Goal: Use online tool/utility: Utilize a website feature to perform a specific function

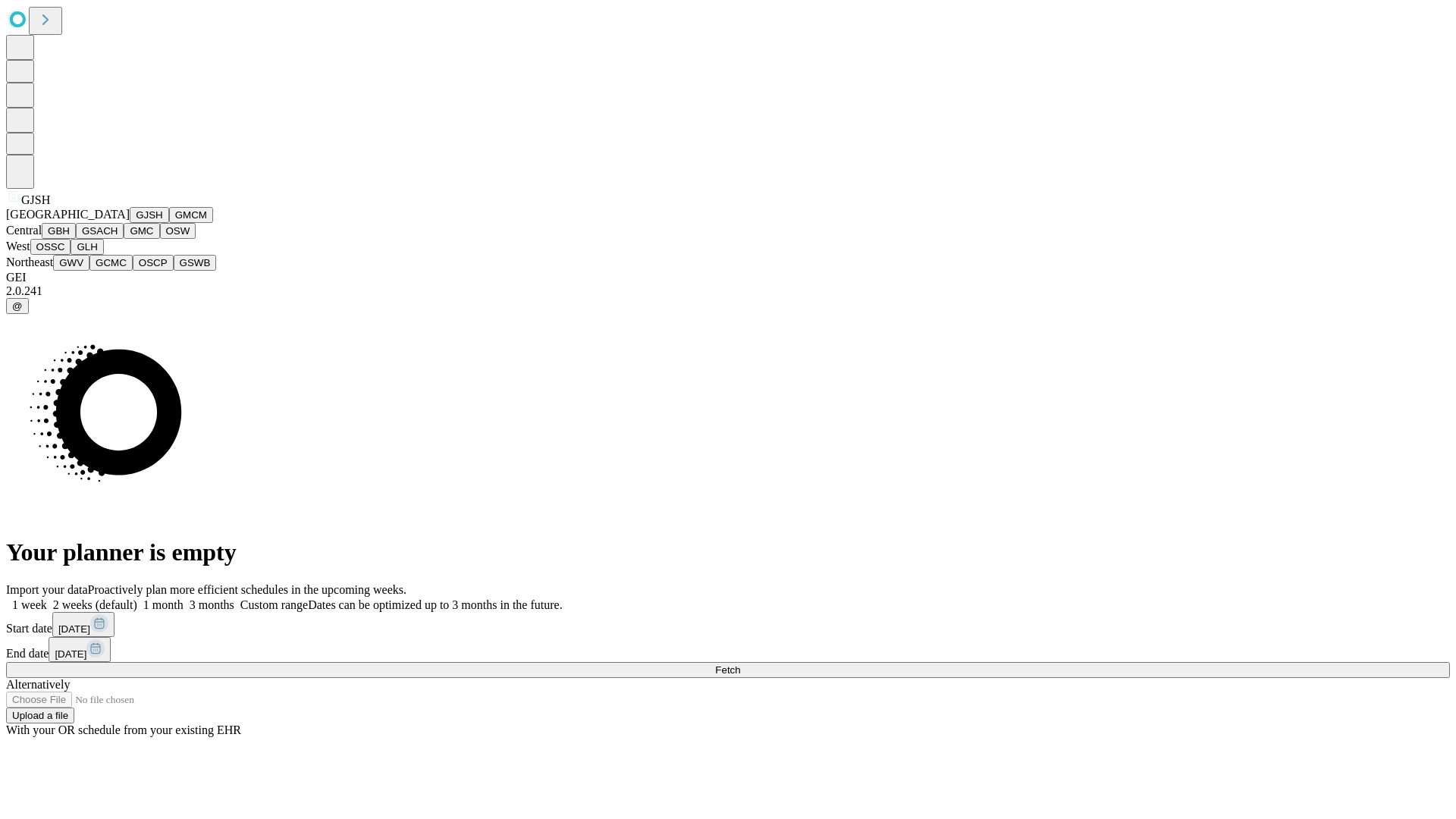
click at [130, 223] on button "GJSH" at bounding box center [149, 214] width 39 height 16
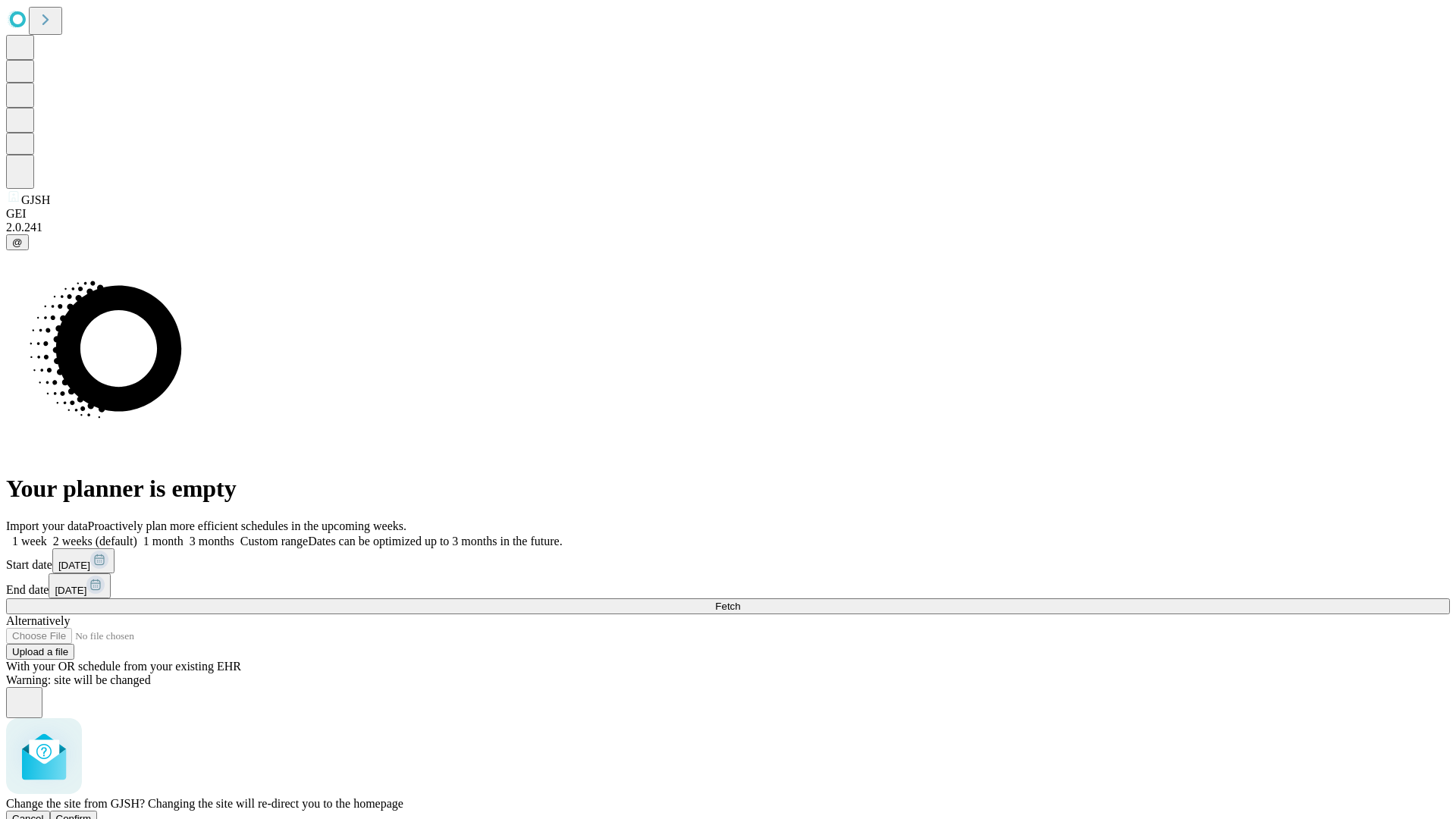
click at [91, 813] on span "Confirm" at bounding box center [73, 819] width 36 height 12
click at [47, 534] on label "1 week" at bounding box center [26, 540] width 41 height 12
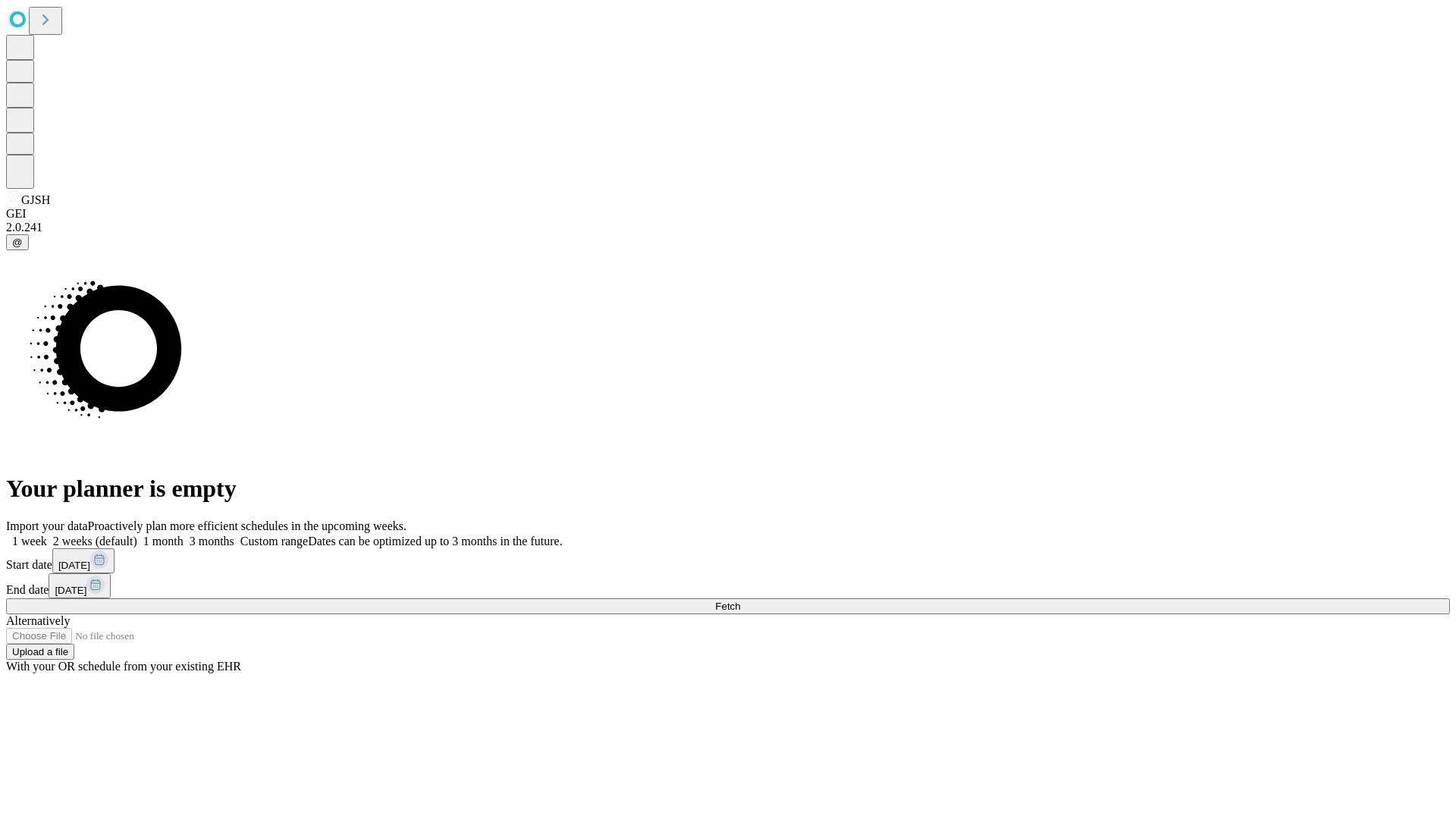
click at [741, 601] on span "Fetch" at bounding box center [728, 607] width 25 height 12
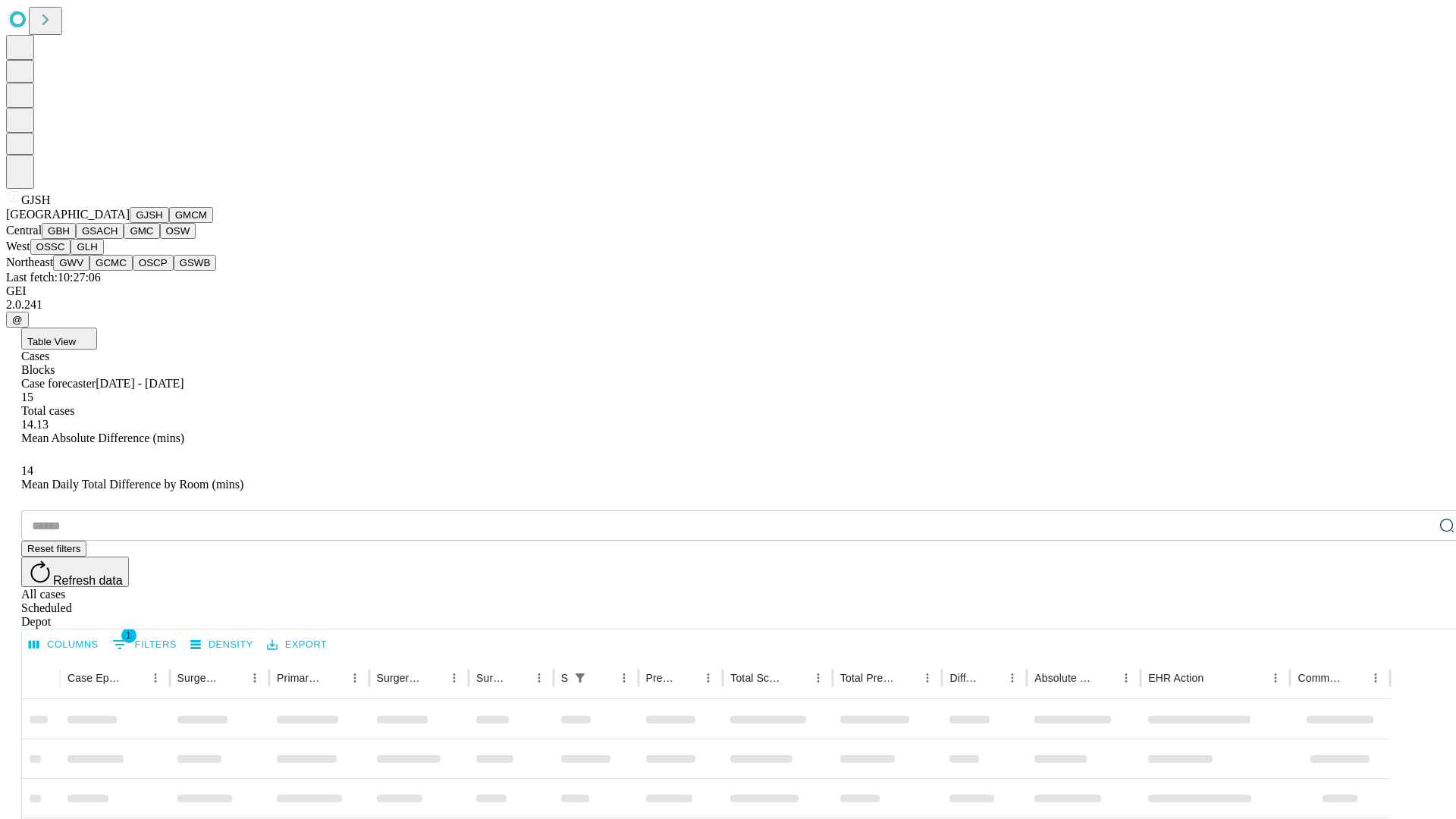
click at [169, 223] on button "GMCM" at bounding box center [191, 214] width 44 height 16
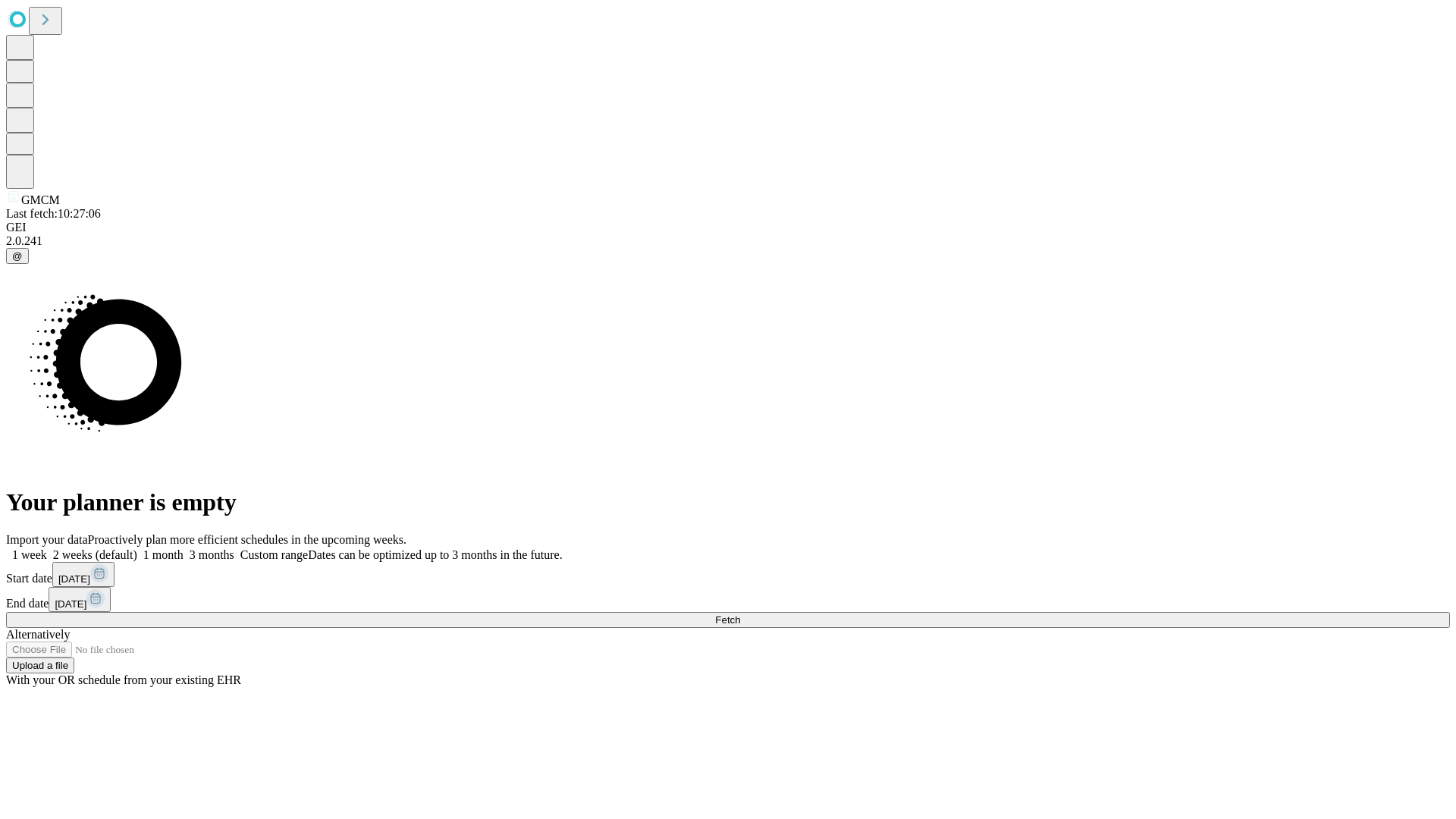
click at [47, 548] on label "1 week" at bounding box center [26, 554] width 41 height 12
click at [741, 614] on span "Fetch" at bounding box center [728, 620] width 25 height 12
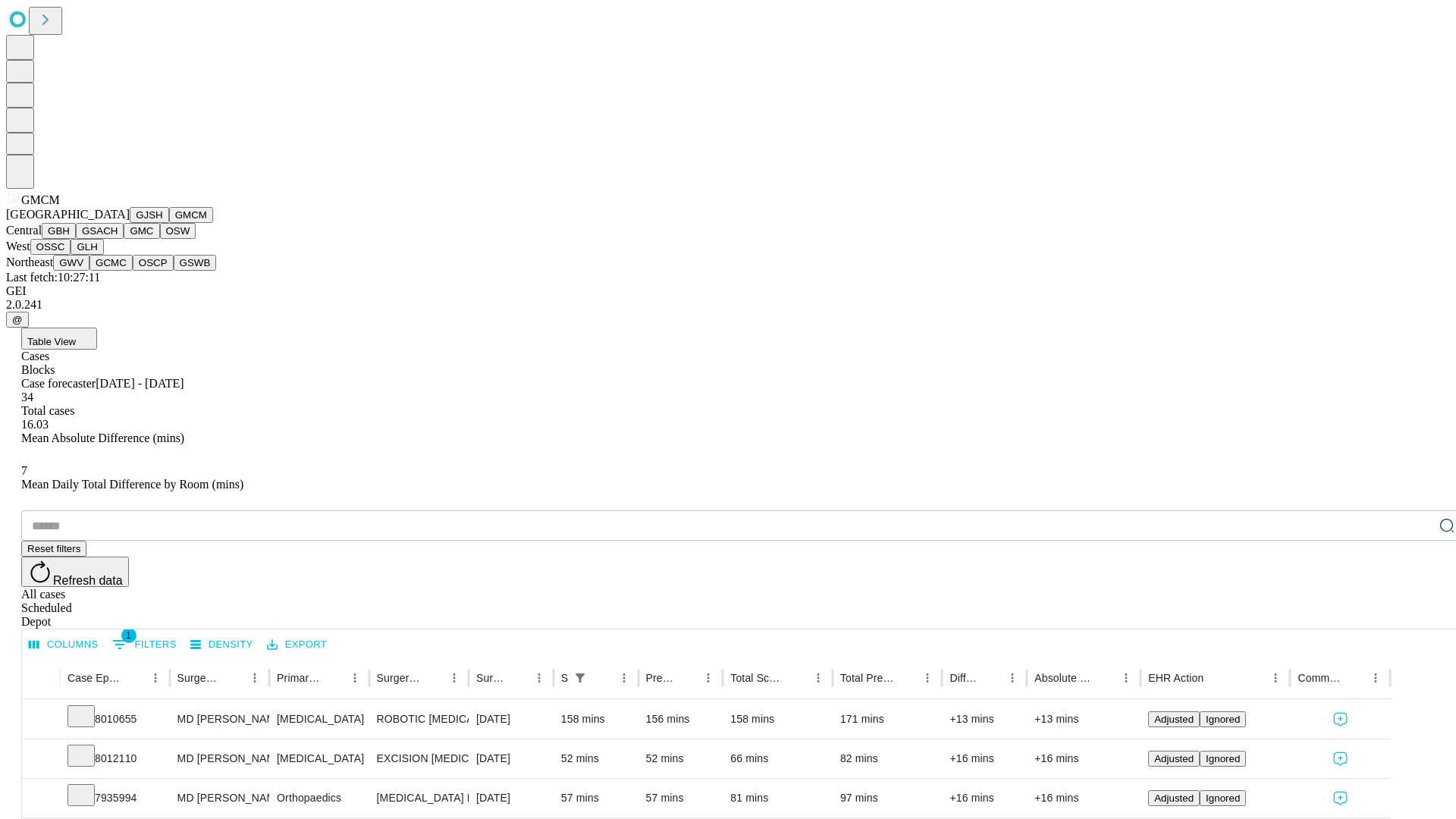
click at [76, 238] on button "GBH" at bounding box center [58, 231] width 34 height 16
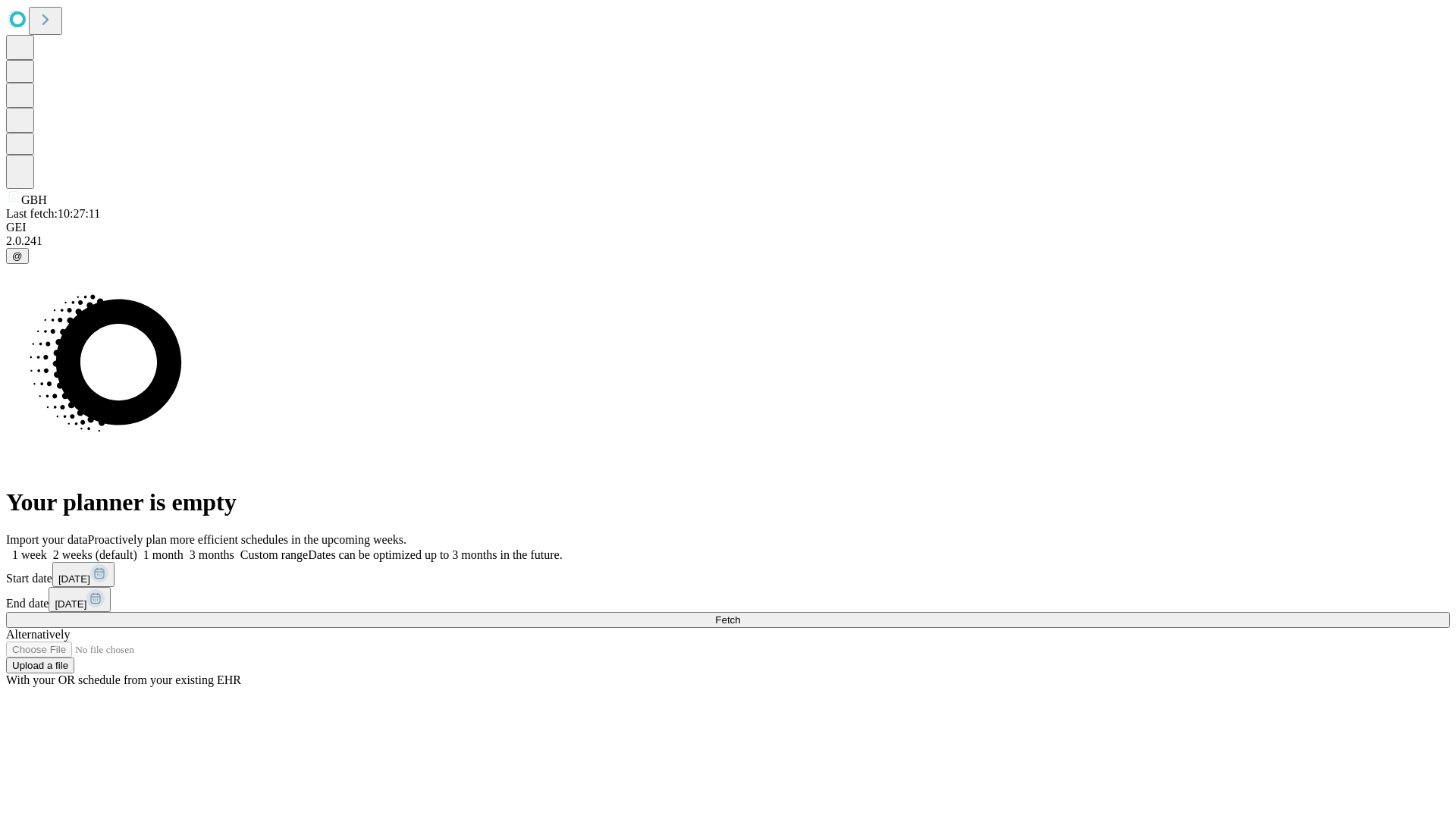
click at [47, 548] on label "1 week" at bounding box center [26, 554] width 41 height 12
click at [741, 614] on span "Fetch" at bounding box center [728, 620] width 25 height 12
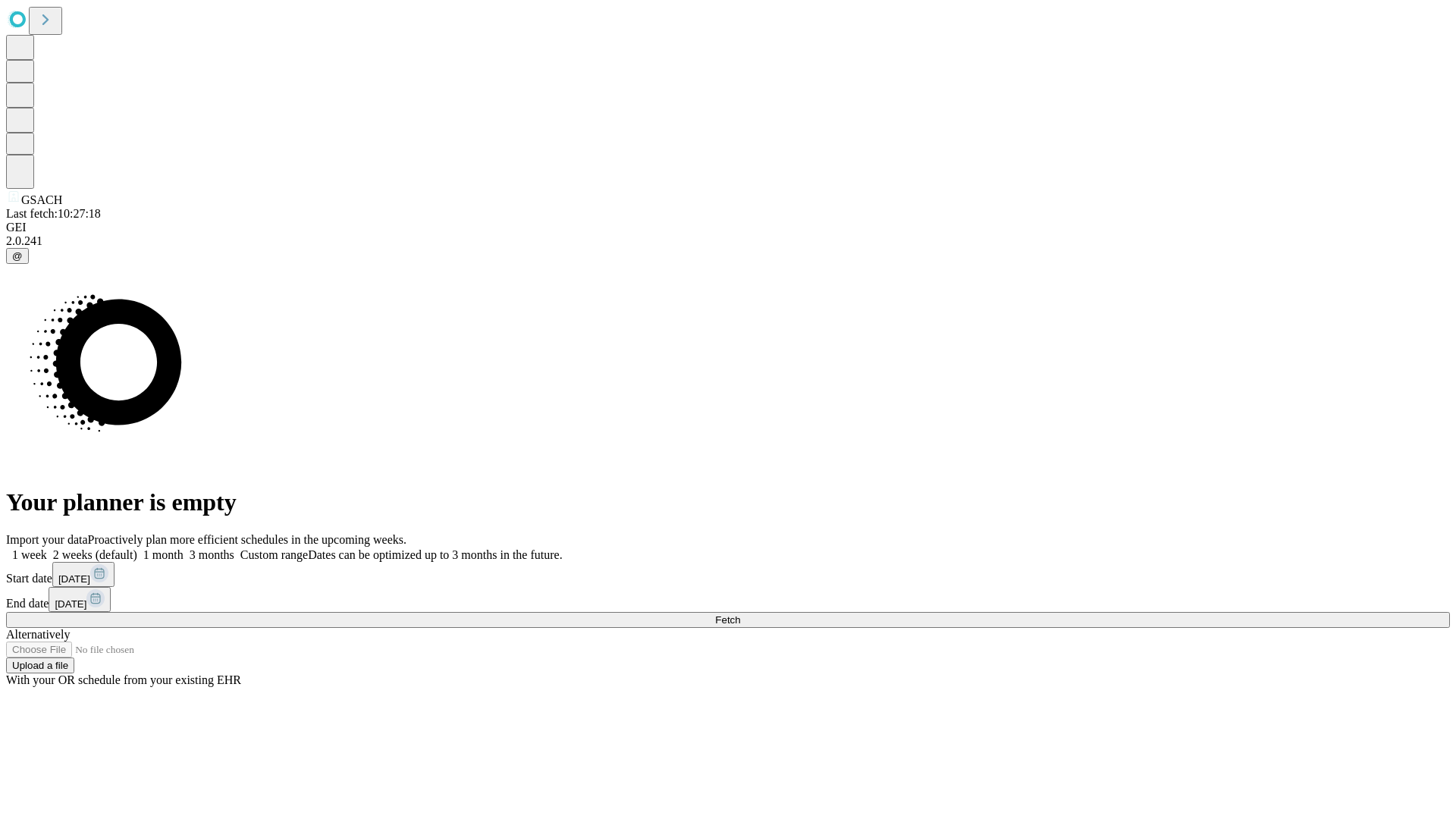
click at [47, 548] on label "1 week" at bounding box center [26, 554] width 41 height 12
click at [741, 614] on span "Fetch" at bounding box center [728, 620] width 25 height 12
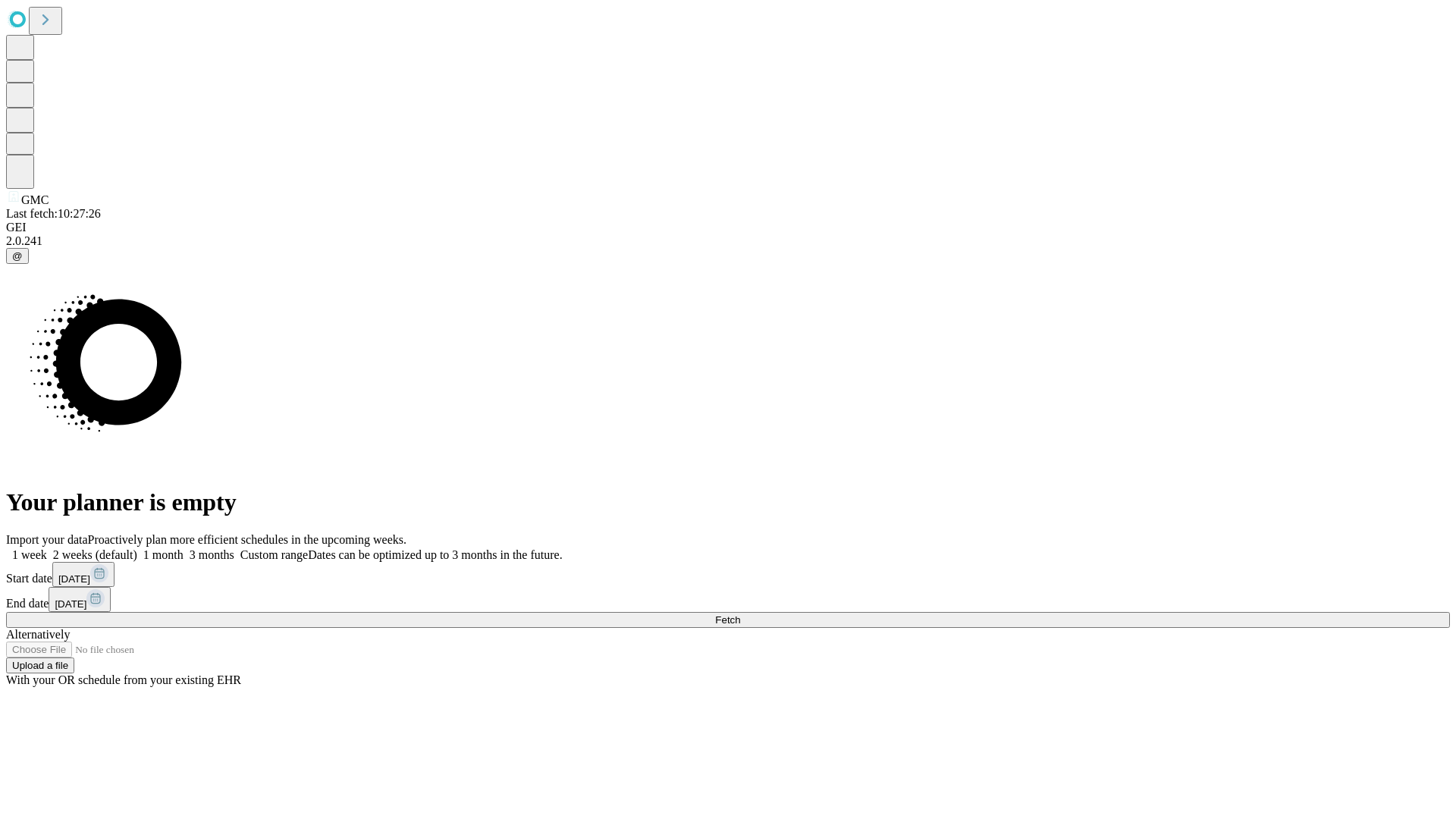
click at [47, 548] on label "1 week" at bounding box center [26, 554] width 41 height 12
click at [741, 614] on span "Fetch" at bounding box center [728, 620] width 25 height 12
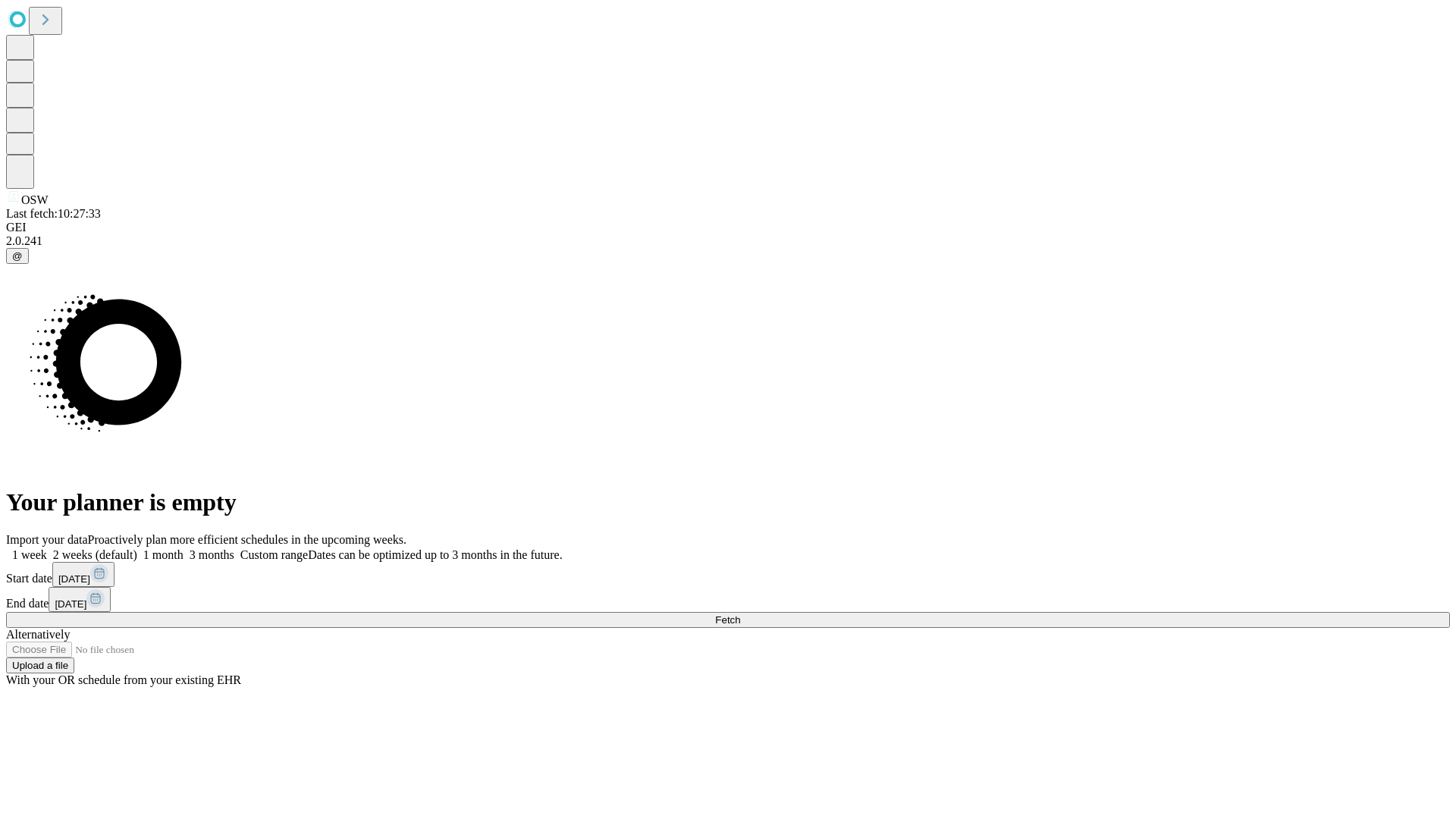
click at [47, 548] on label "1 week" at bounding box center [26, 554] width 41 height 12
click at [741, 614] on span "Fetch" at bounding box center [728, 620] width 25 height 12
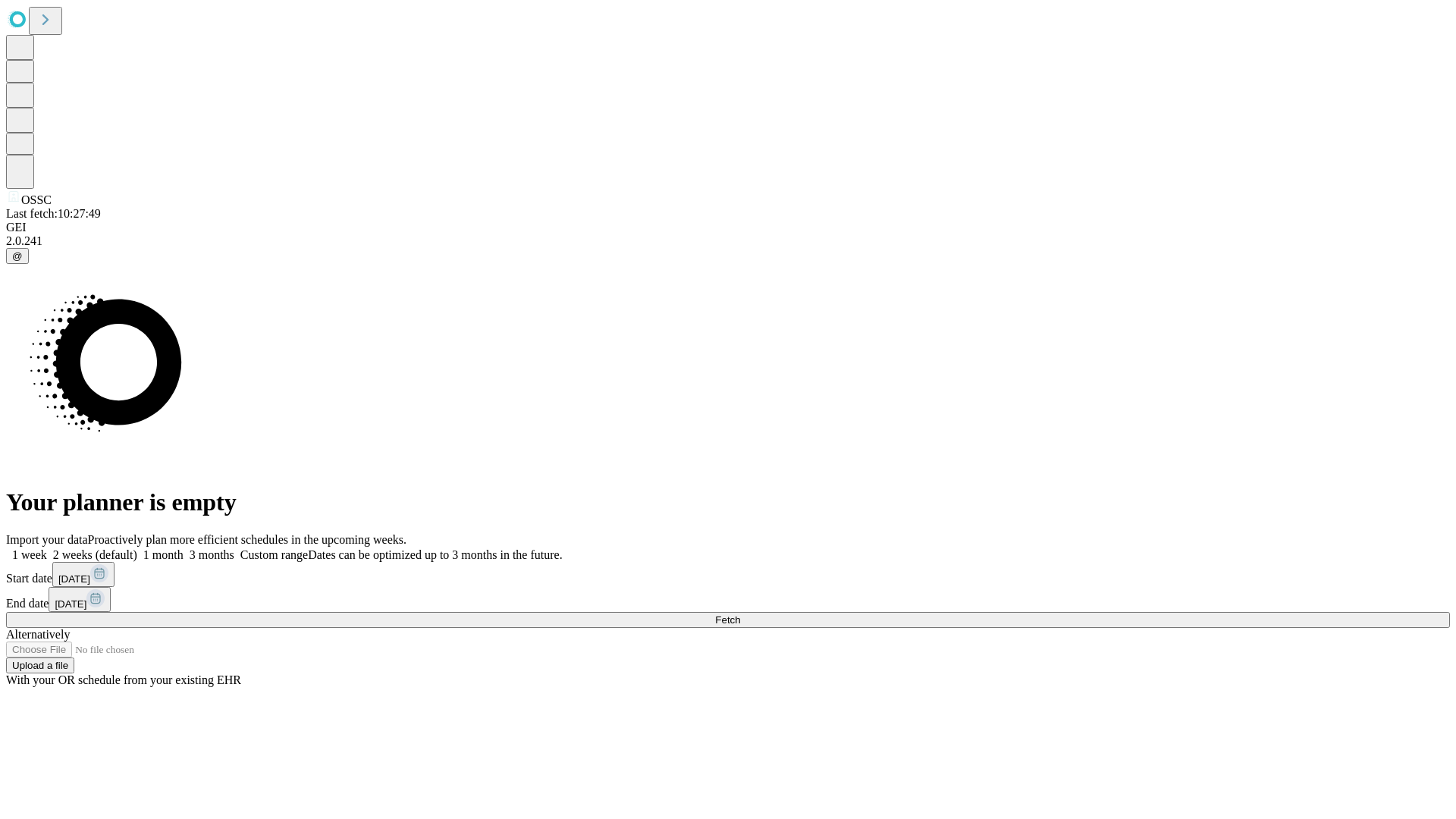
click at [47, 548] on label "1 week" at bounding box center [26, 554] width 41 height 12
click at [741, 614] on span "Fetch" at bounding box center [728, 620] width 25 height 12
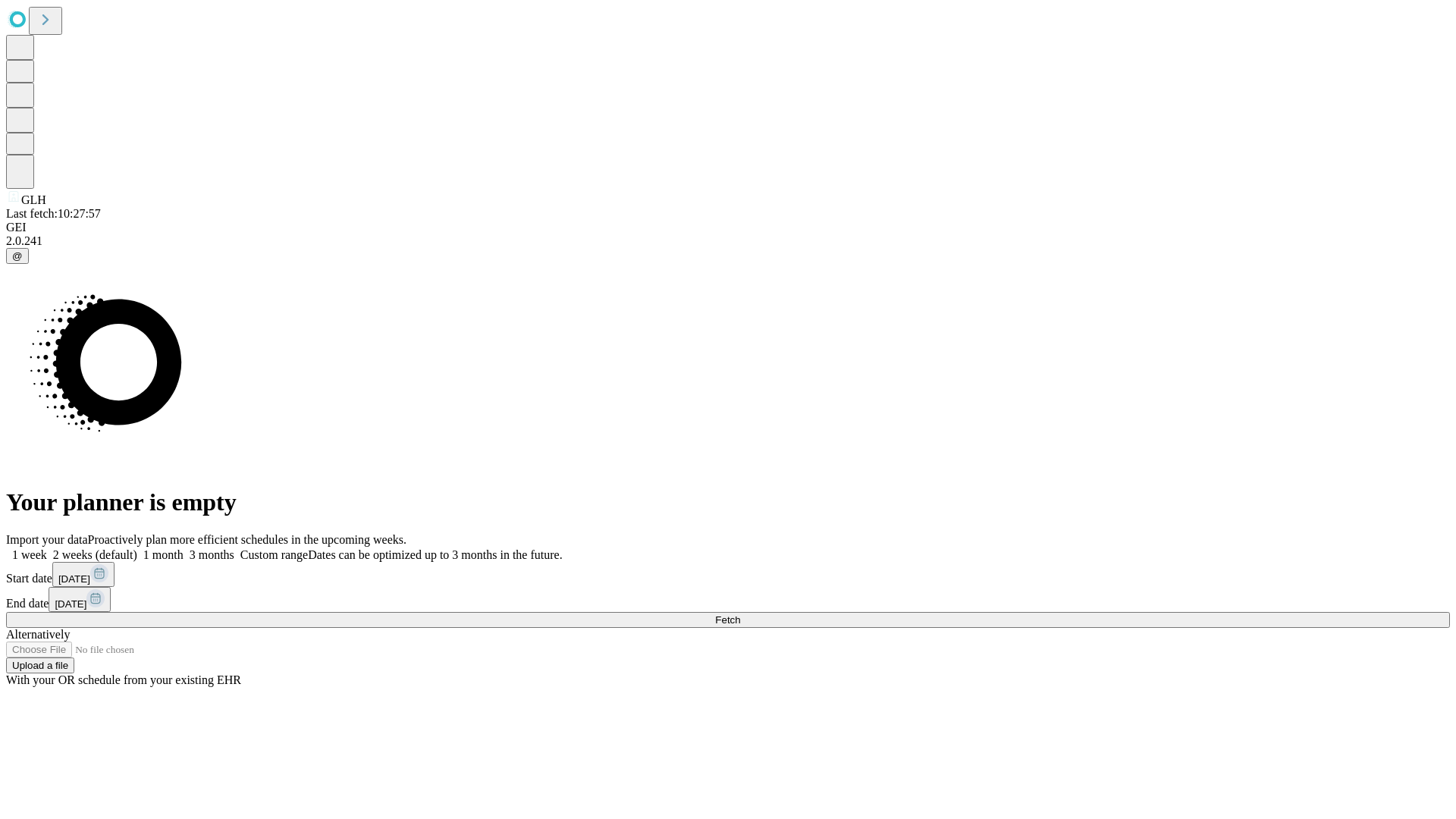
click at [47, 548] on label "1 week" at bounding box center [26, 554] width 41 height 12
click at [741, 614] on span "Fetch" at bounding box center [728, 620] width 25 height 12
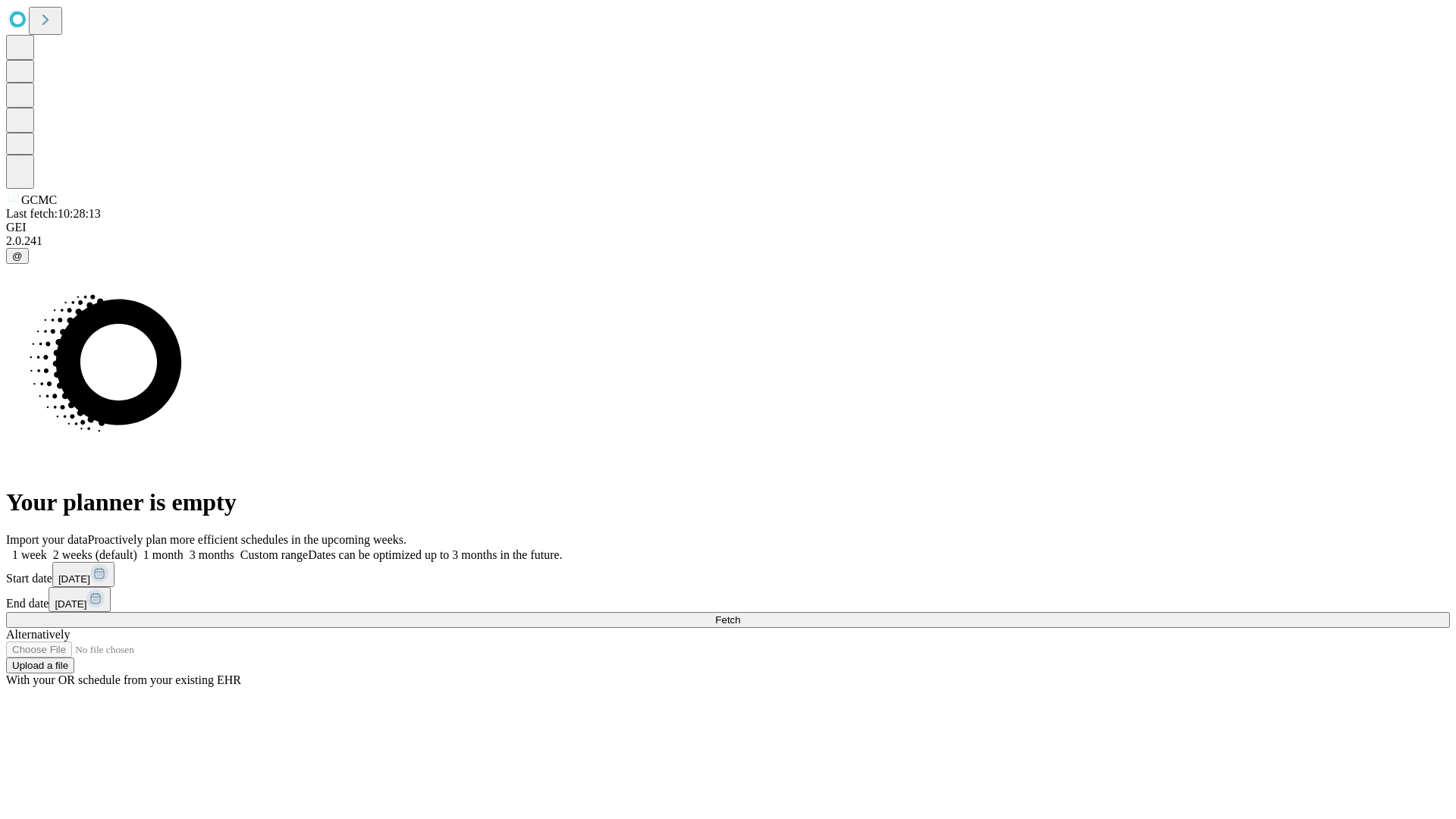
click at [47, 548] on label "1 week" at bounding box center [26, 554] width 41 height 12
click at [741, 614] on span "Fetch" at bounding box center [728, 620] width 25 height 12
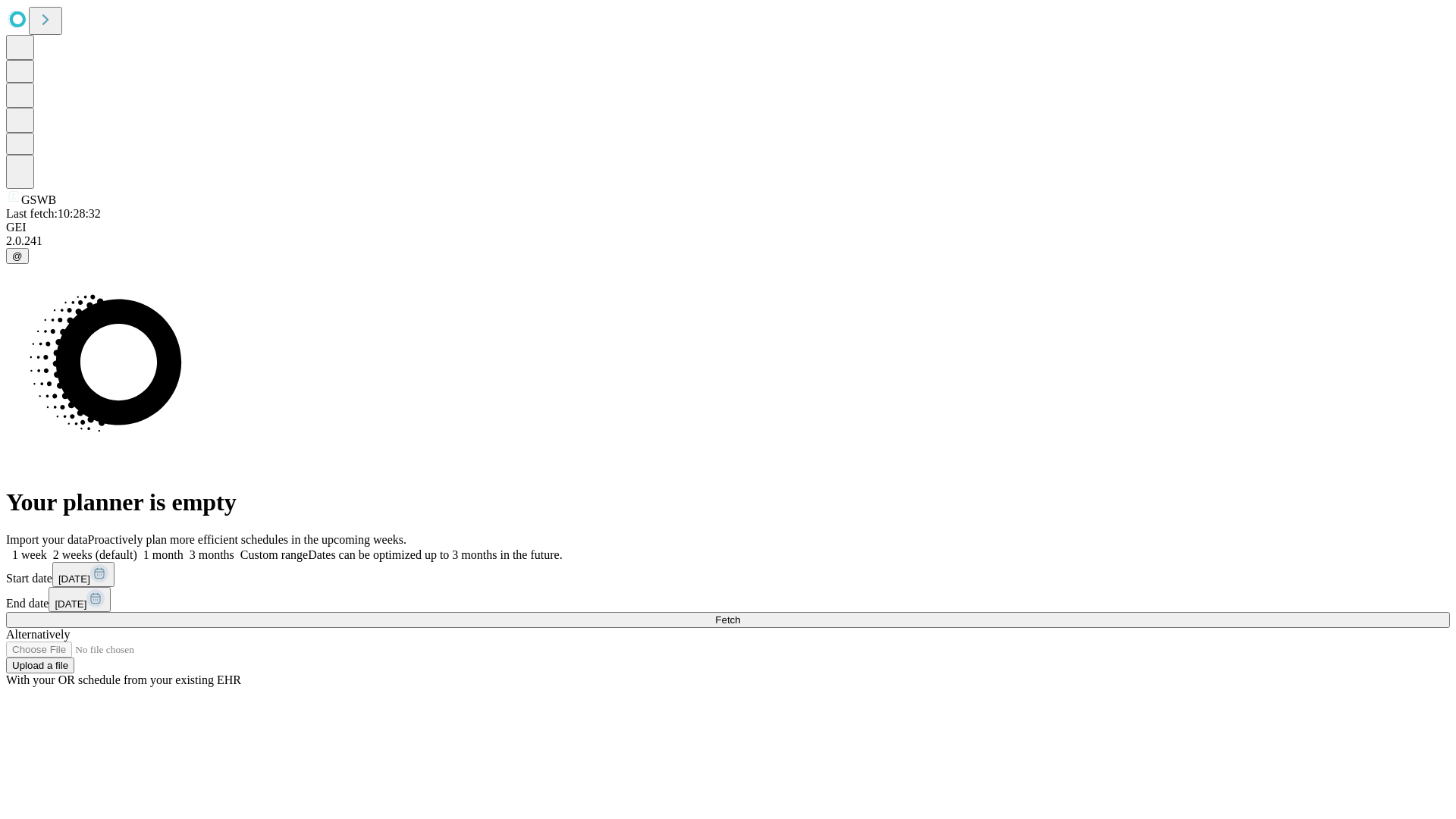
click at [741, 614] on span "Fetch" at bounding box center [728, 620] width 25 height 12
